Goal: Task Accomplishment & Management: Complete application form

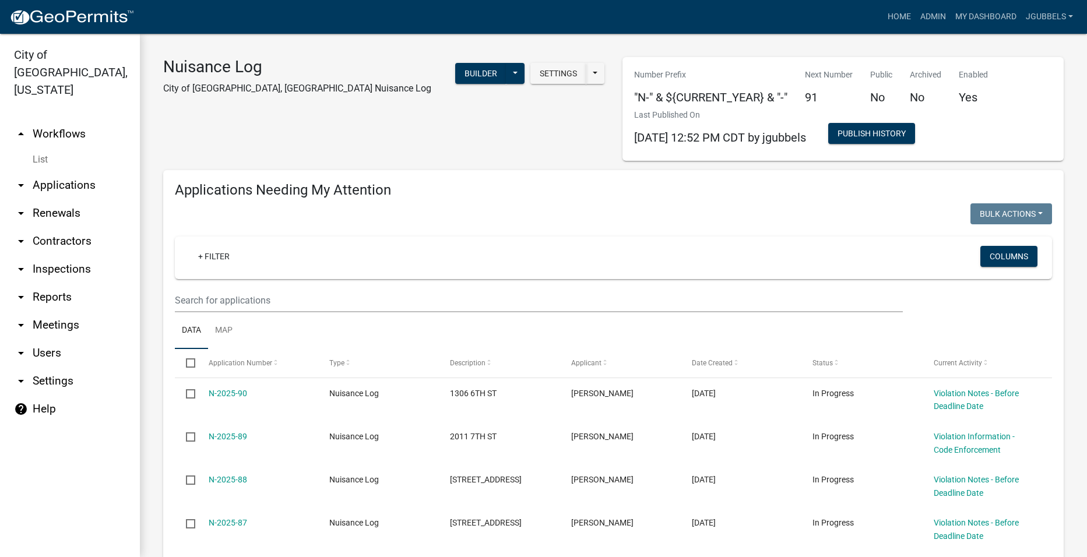
select select "2: 50"
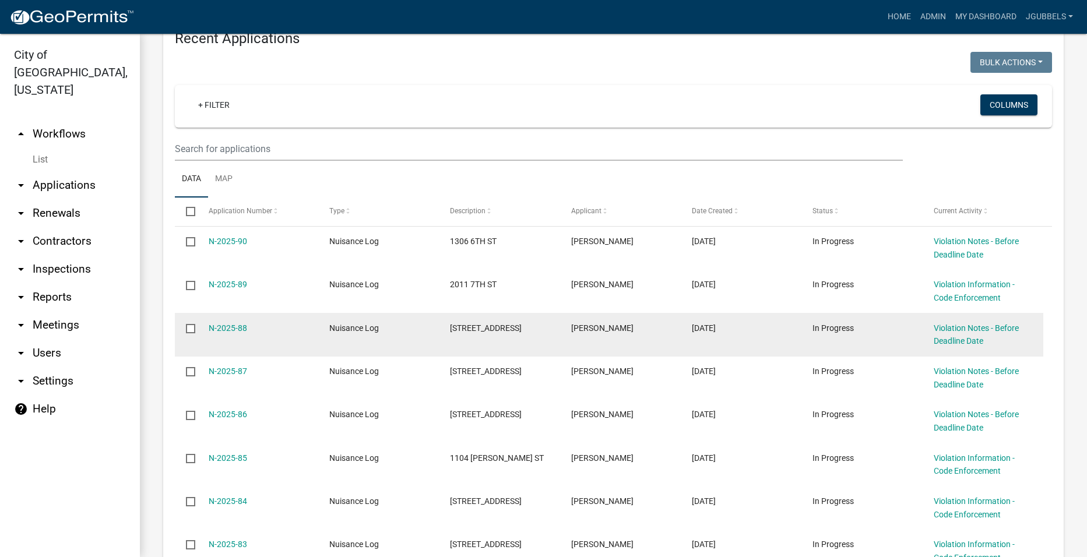
scroll to position [1631, 0]
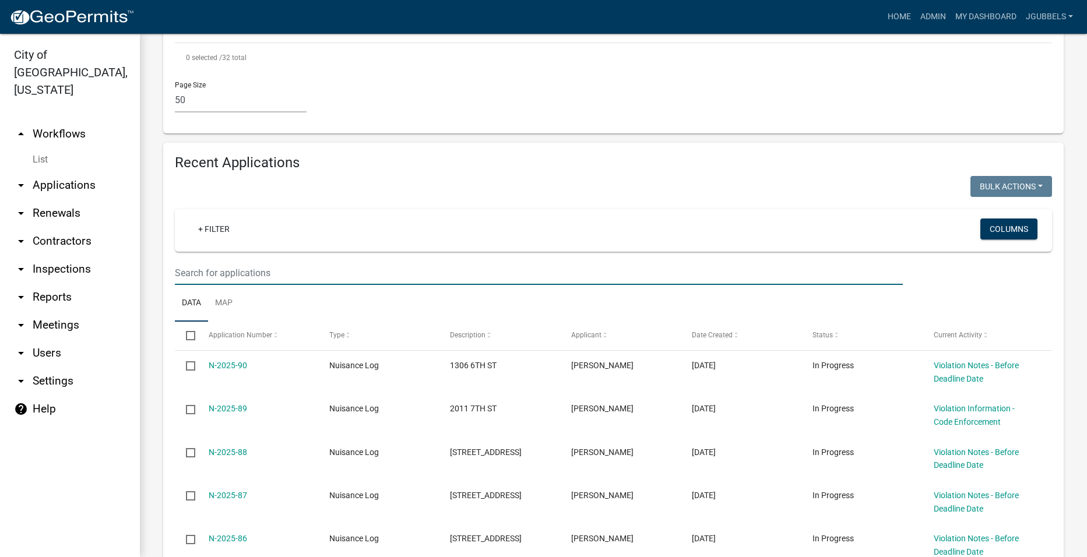
click at [345, 264] on input "text" at bounding box center [539, 273] width 728 height 24
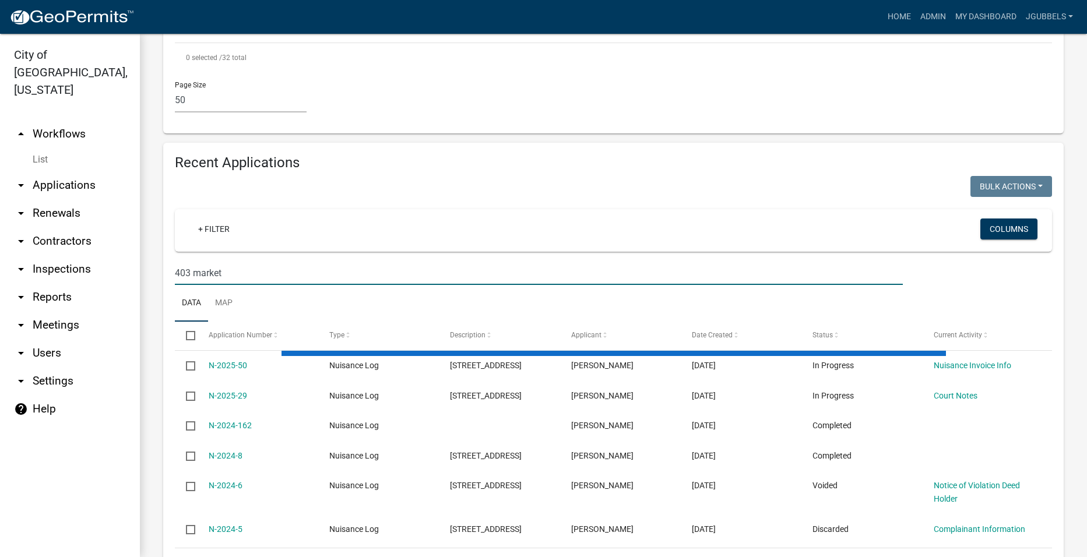
scroll to position [1523, 0]
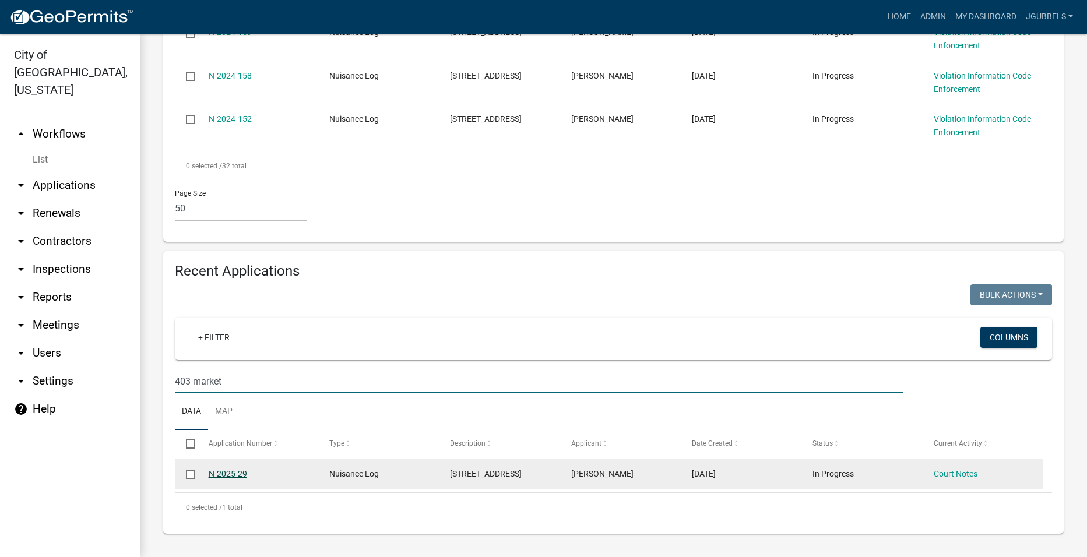
type input "403 market"
click at [234, 473] on link "N-2025-29" at bounding box center [228, 473] width 38 height 9
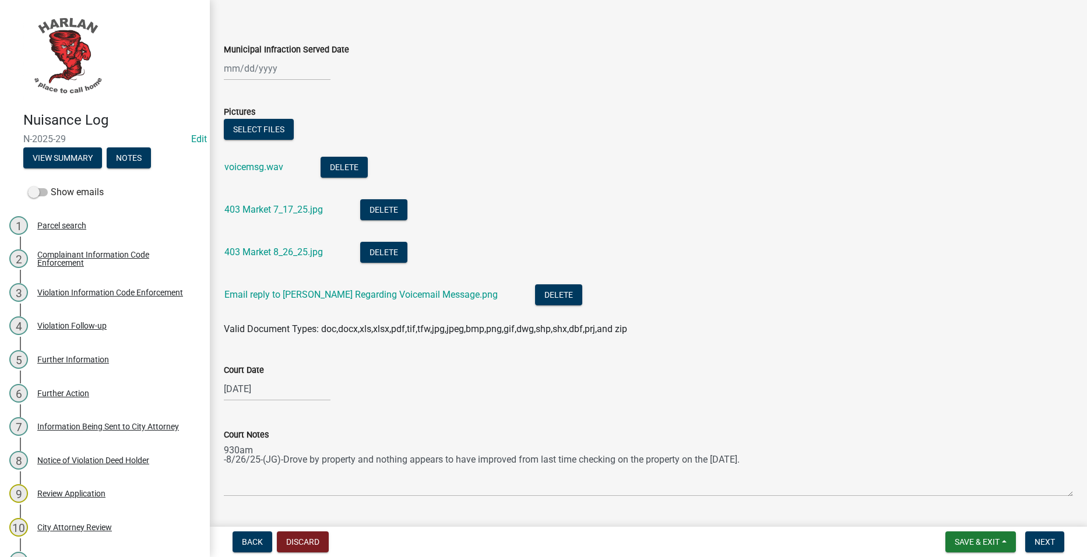
scroll to position [132, 0]
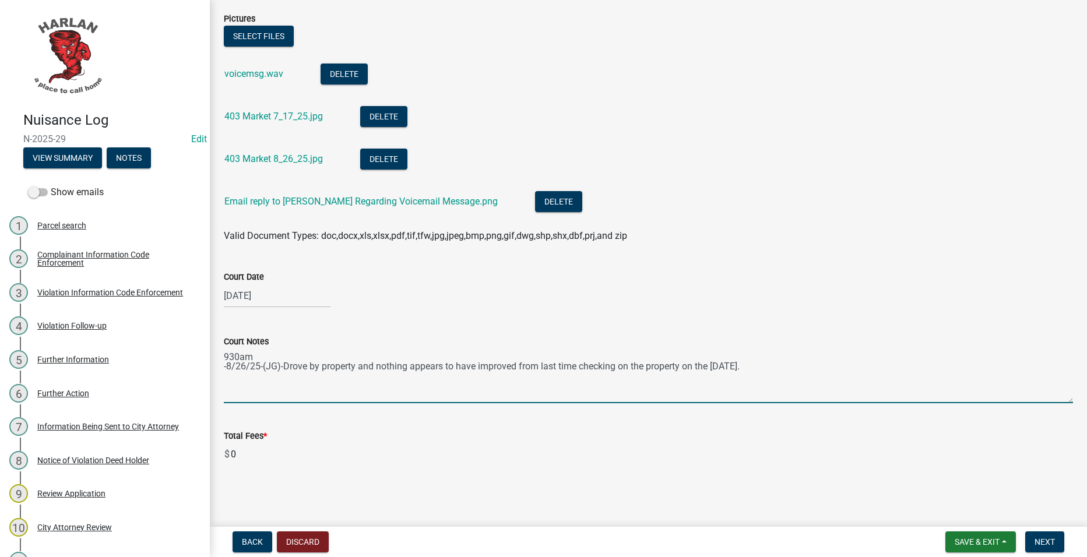
click at [830, 367] on textarea "930am -8/26/25-(JG)-Drove by property and nothing appears to have improved from…" at bounding box center [648, 375] width 849 height 55
click at [548, 379] on textarea "930am -8/26/25-(JG)-Drove by property and nothing appears to have improved from…" at bounding box center [648, 375] width 849 height 55
type textarea "930am -8/26/25-(JG)-Drove by property and nothing appears to have improved from…"
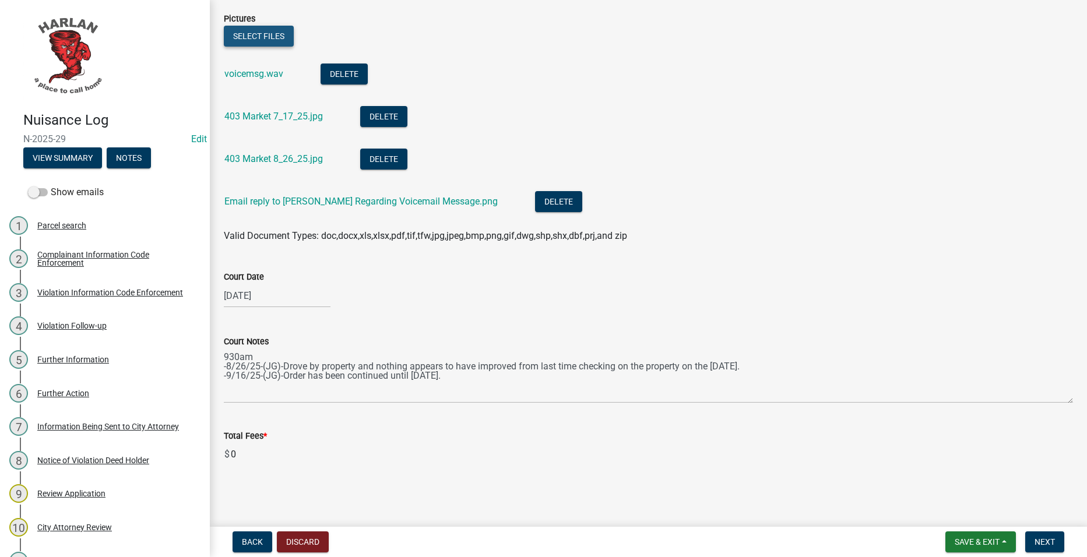
click at [278, 36] on button "Select files" at bounding box center [259, 36] width 70 height 21
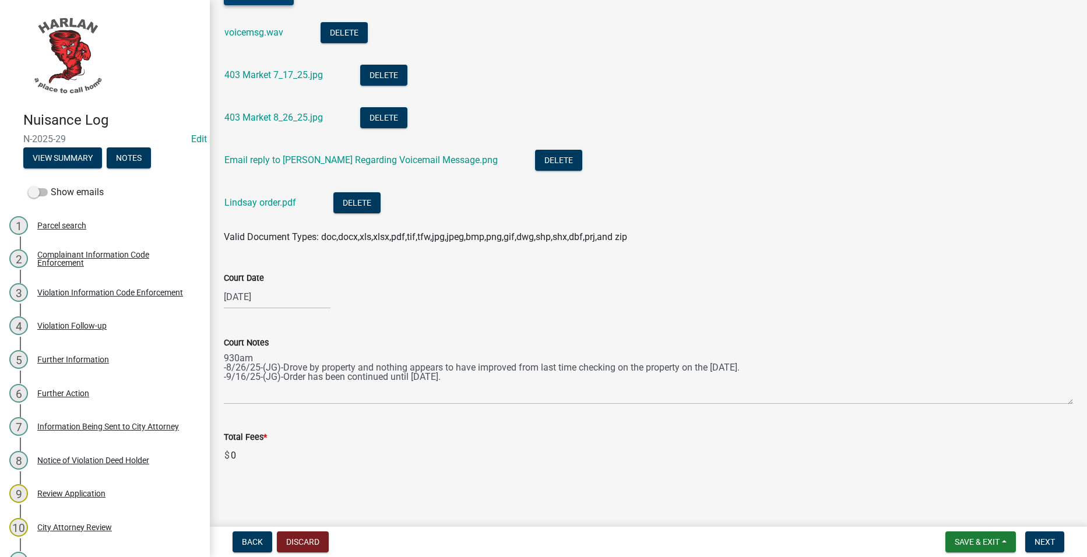
scroll to position [175, 0]
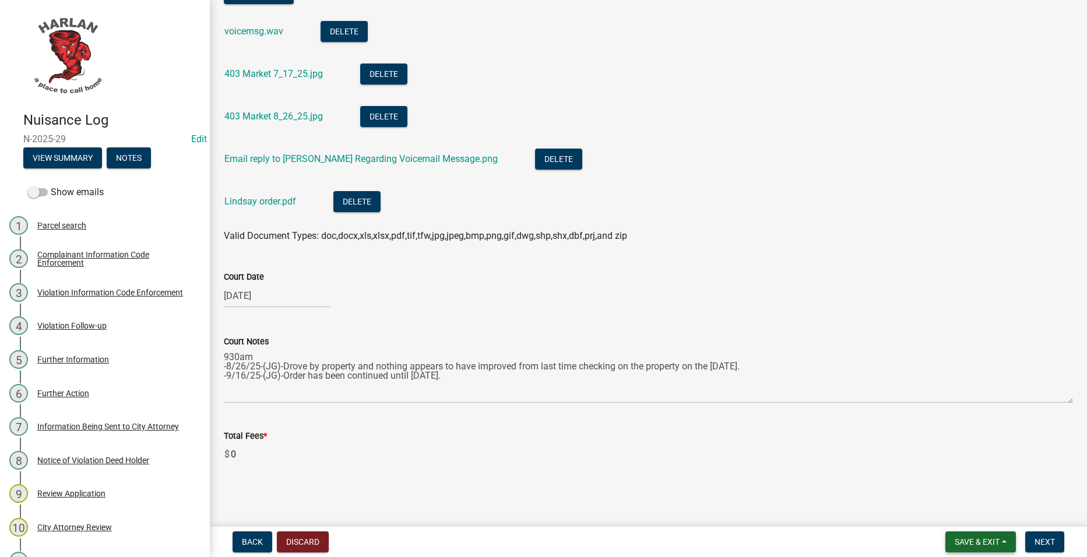
click at [972, 543] on span "Save & Exit" at bounding box center [976, 541] width 45 height 9
click at [967, 514] on button "Save & Exit" at bounding box center [968, 512] width 93 height 28
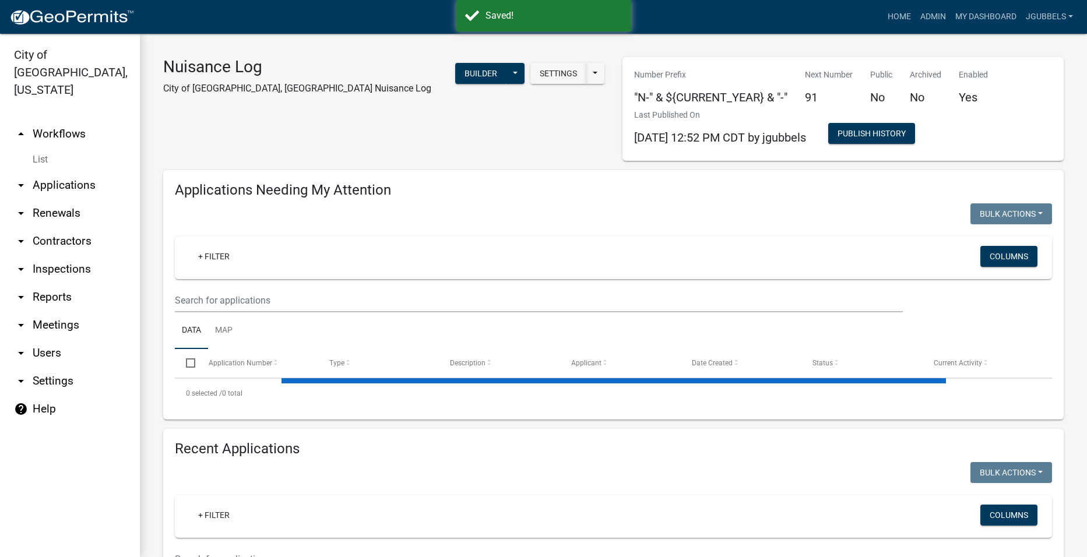
select select "2: 50"
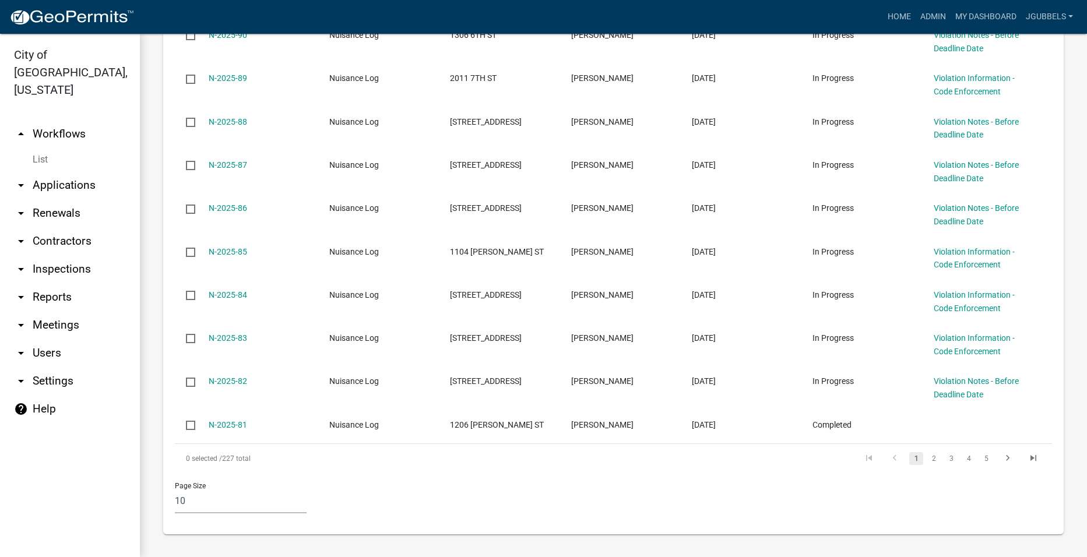
scroll to position [1496, 0]
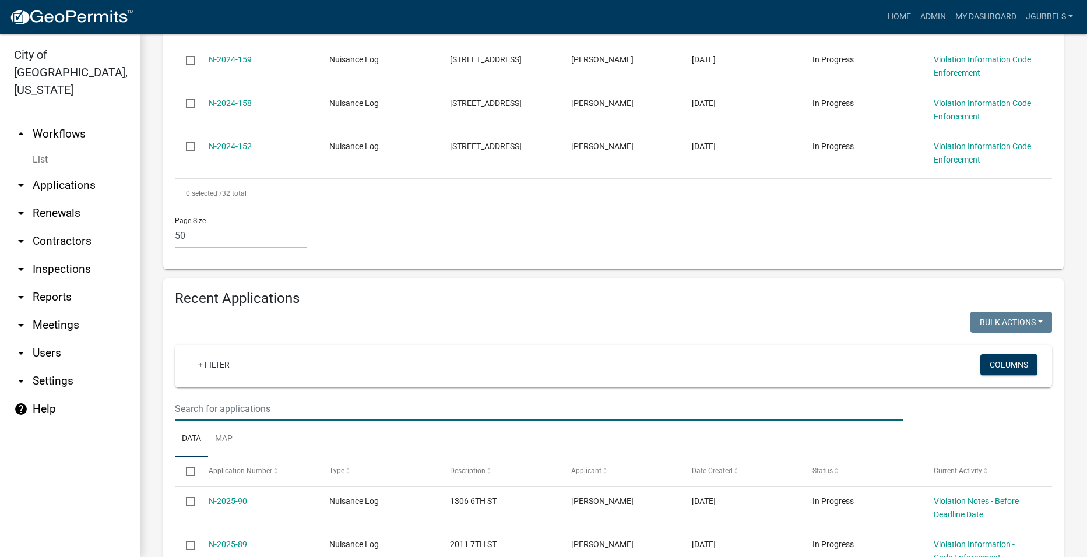
click at [361, 400] on input "text" at bounding box center [539, 409] width 728 height 24
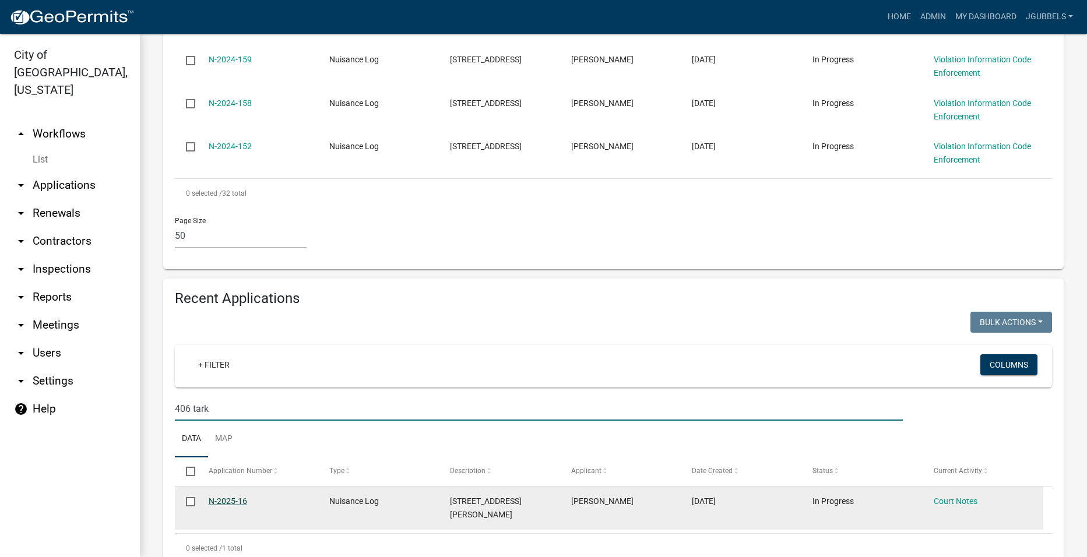
type input "406 tark"
click at [242, 496] on link "N-2025-16" at bounding box center [228, 500] width 38 height 9
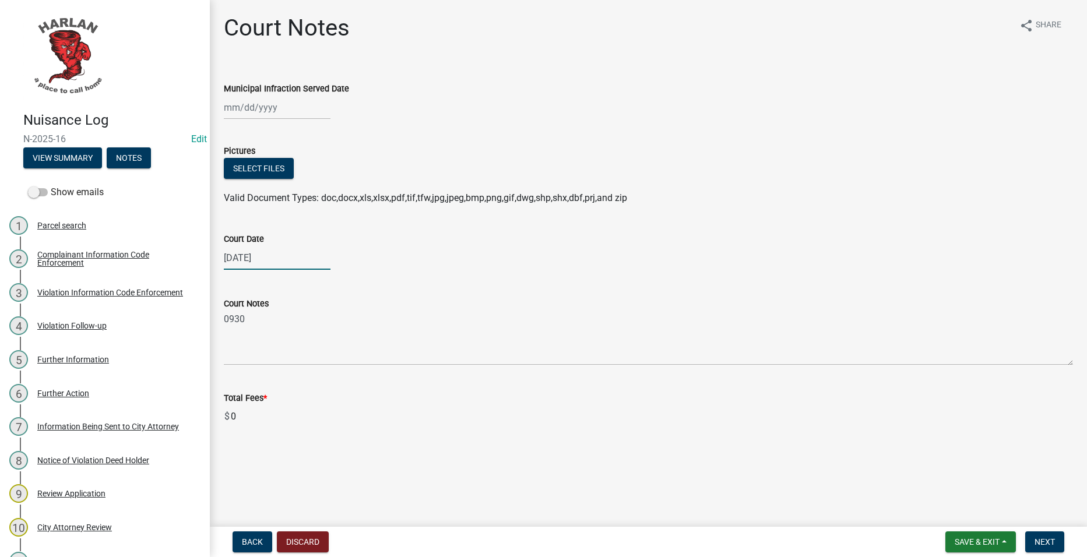
click at [260, 259] on div "[DATE]" at bounding box center [277, 258] width 107 height 24
select select "9"
select select "2025"
click at [235, 393] on div "29" at bounding box center [235, 394] width 19 height 19
type input "[DATE]"
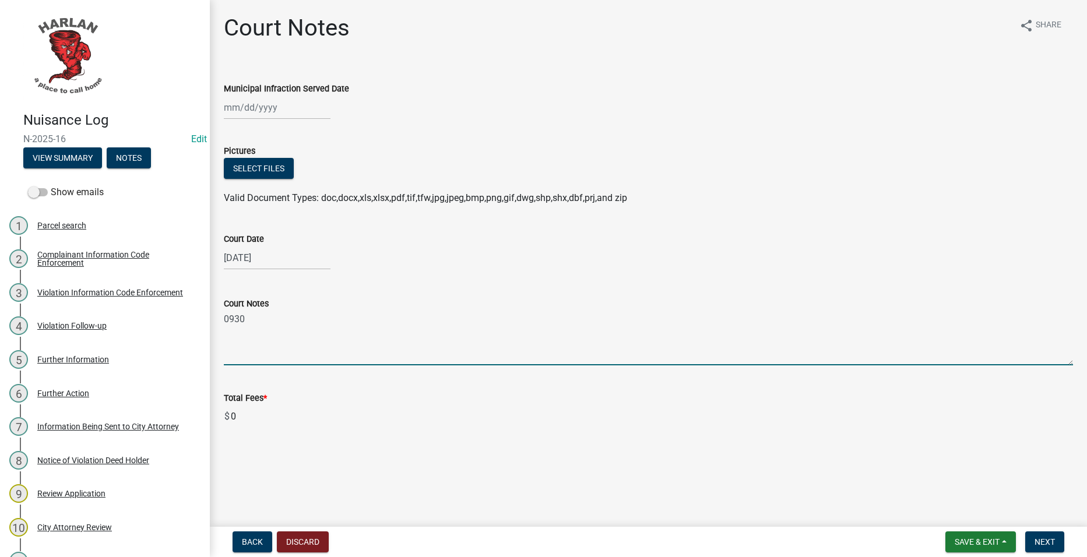
click at [287, 325] on textarea "0930" at bounding box center [648, 338] width 849 height 55
click at [240, 322] on textarea "0930" at bounding box center [648, 338] width 849 height 55
type textarea "0900"
click at [265, 163] on button "Select files" at bounding box center [259, 168] width 70 height 21
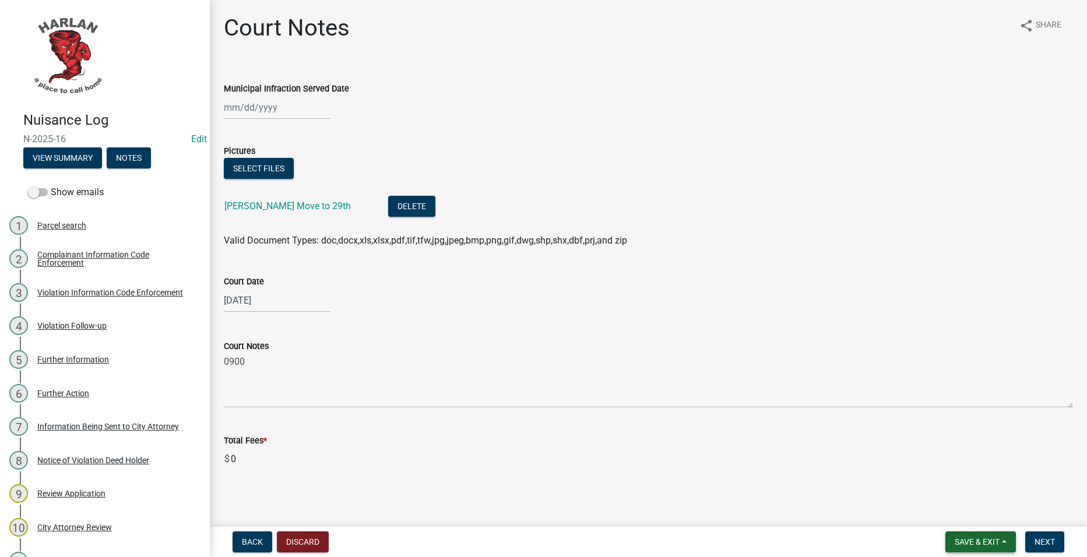
click at [976, 542] on span "Save & Exit" at bounding box center [976, 541] width 45 height 9
click at [972, 507] on button "Save & Exit" at bounding box center [968, 512] width 93 height 28
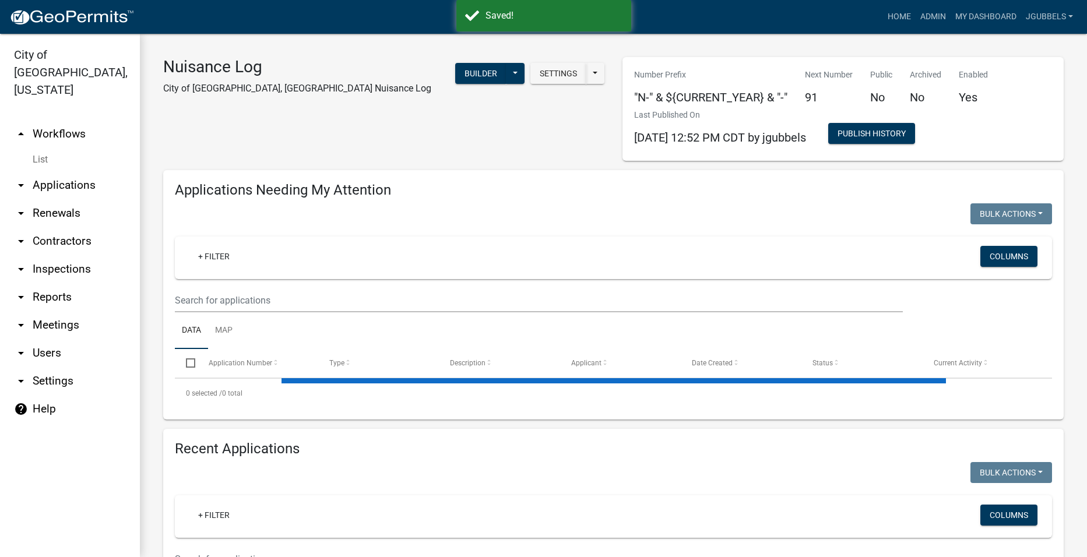
select select "2: 50"
